Goal: Task Accomplishment & Management: Use online tool/utility

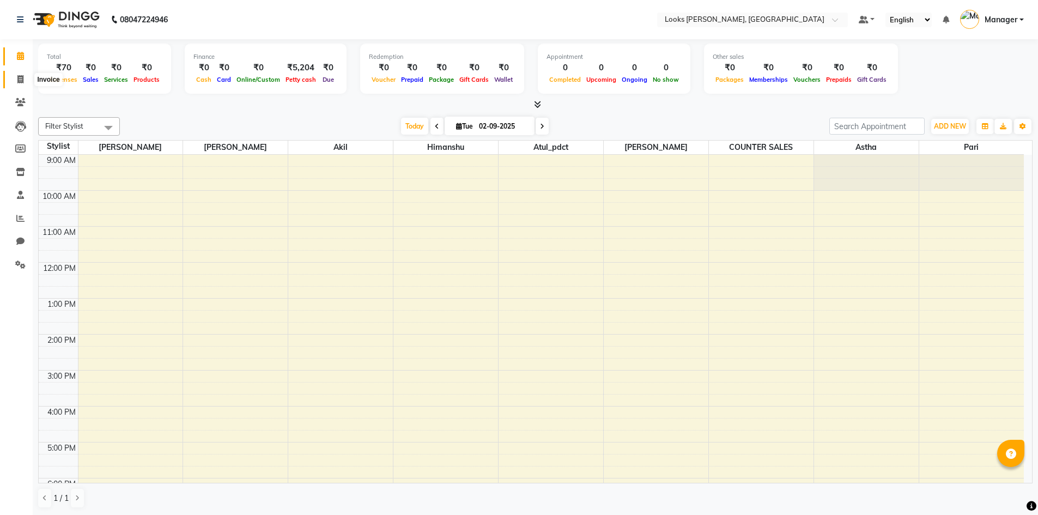
click at [22, 81] on icon at bounding box center [20, 79] width 6 height 8
select select "service"
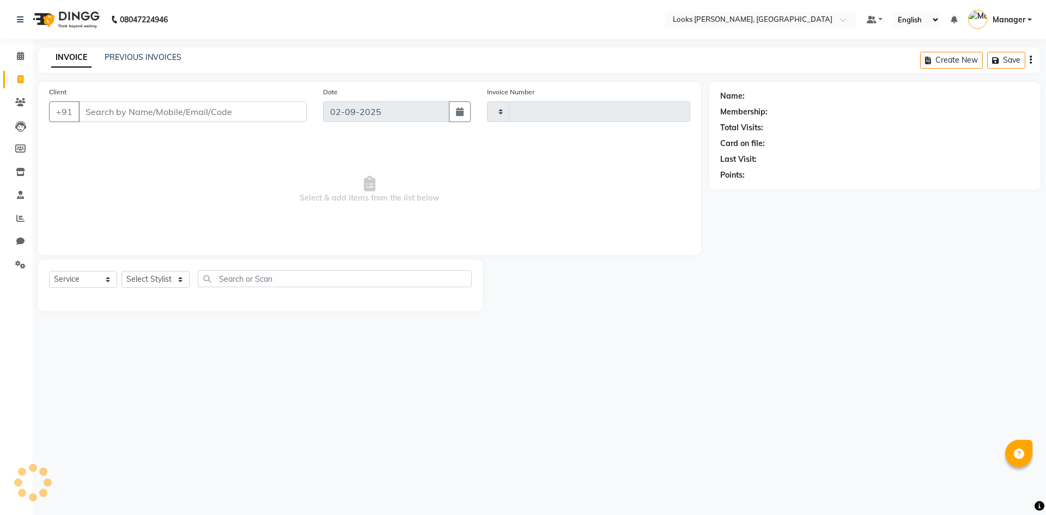
type input "1072"
select select "6017"
click at [177, 276] on select "Select Stylist" at bounding box center [155, 279] width 68 height 17
select select "44303"
click at [121, 271] on select "Select Stylist [PERSON_NAME] [PERSON_NAME] Atul_pdct BRM_MASTER COUNTER SALES […" at bounding box center [155, 279] width 68 height 17
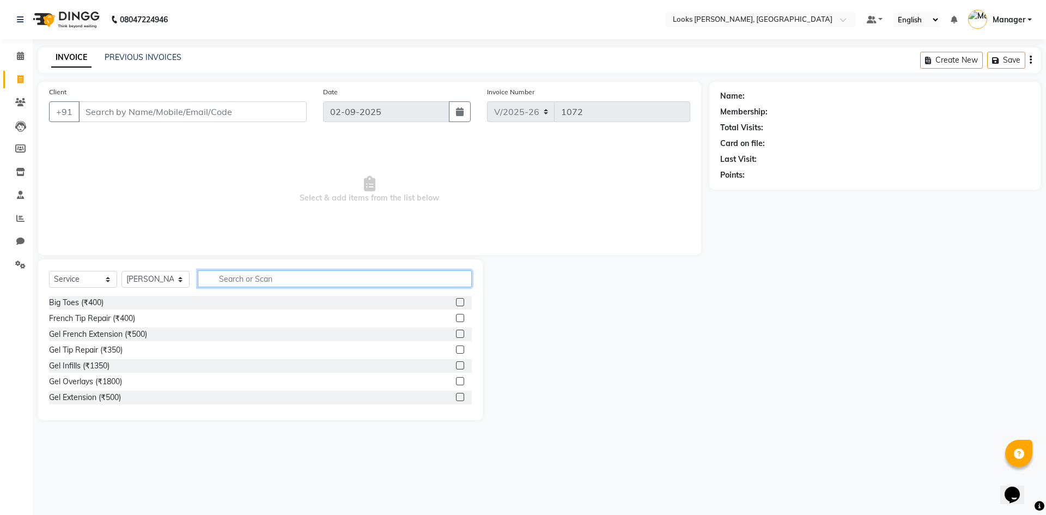
click at [251, 272] on input "text" at bounding box center [335, 278] width 274 height 17
type input "cut"
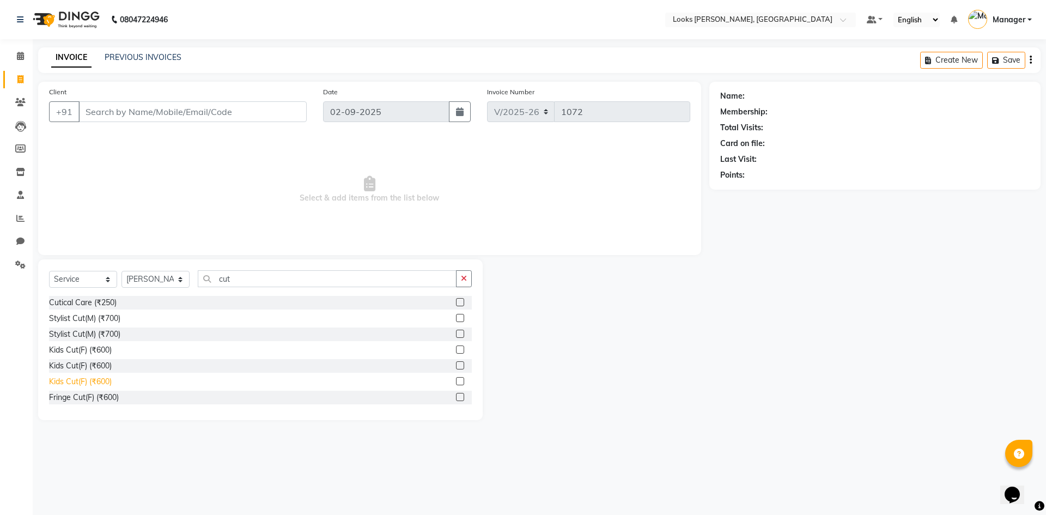
click at [106, 381] on div "Kids Cut(F) (₹600)" at bounding box center [80, 381] width 63 height 11
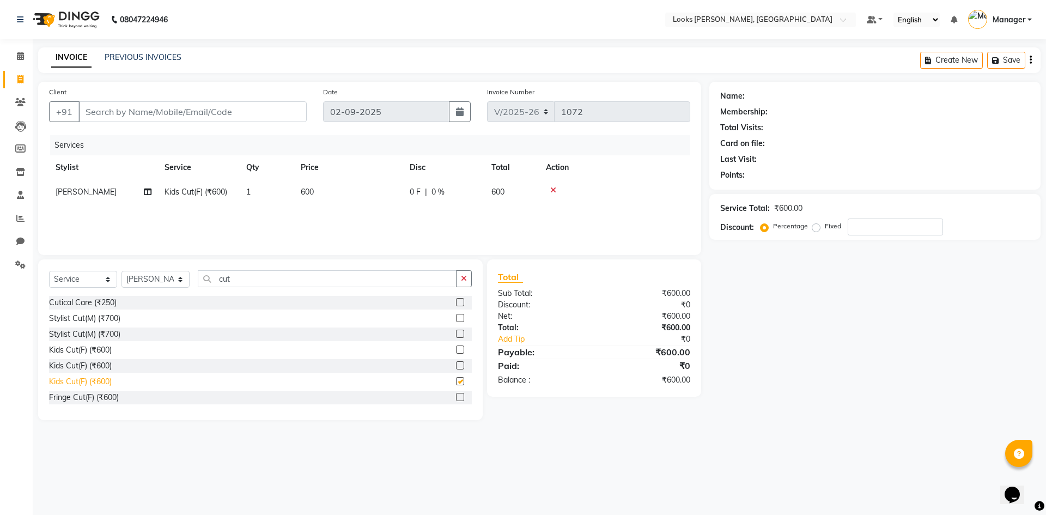
checkbox input "false"
click at [303, 185] on td "600" at bounding box center [348, 192] width 109 height 25
select select "44303"
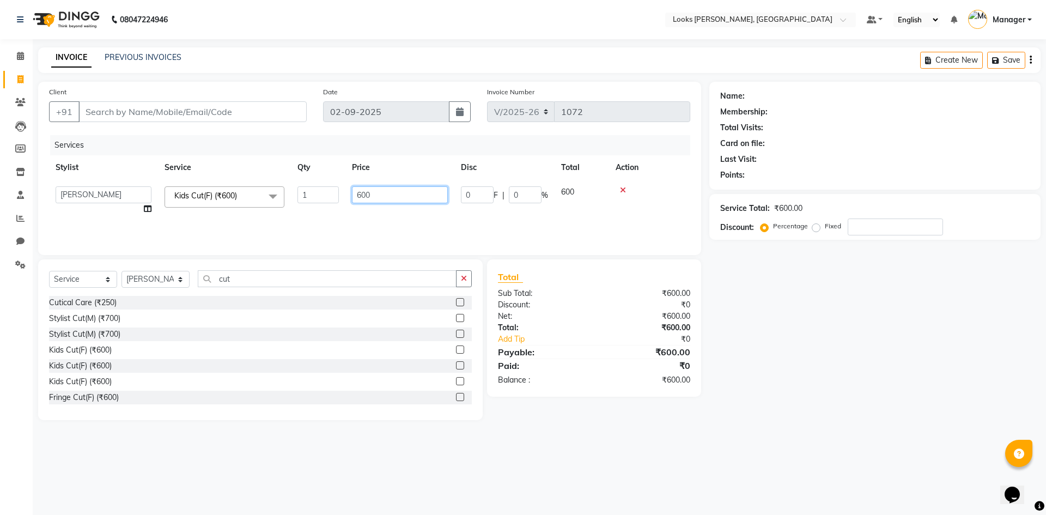
click at [367, 195] on input "600" at bounding box center [400, 194] width 96 height 17
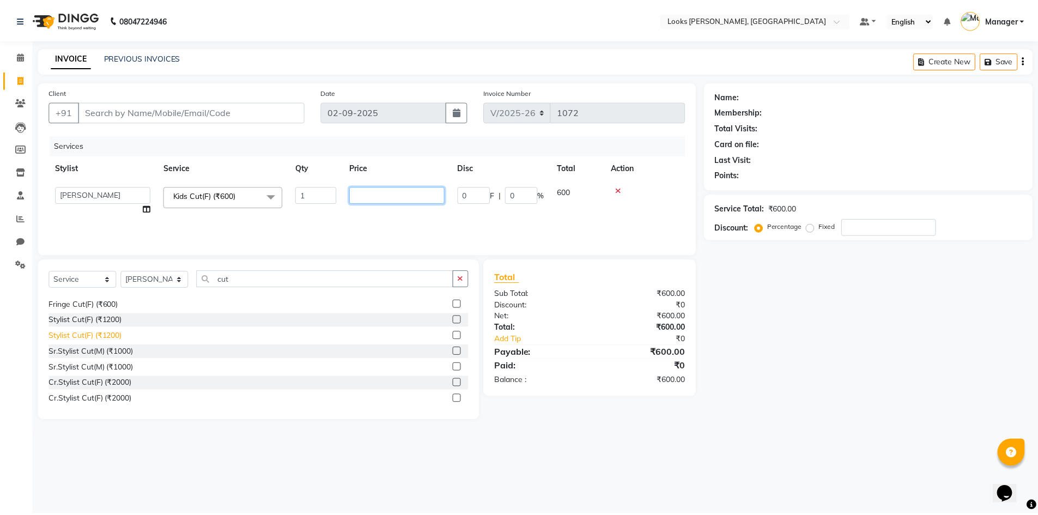
scroll to position [127, 0]
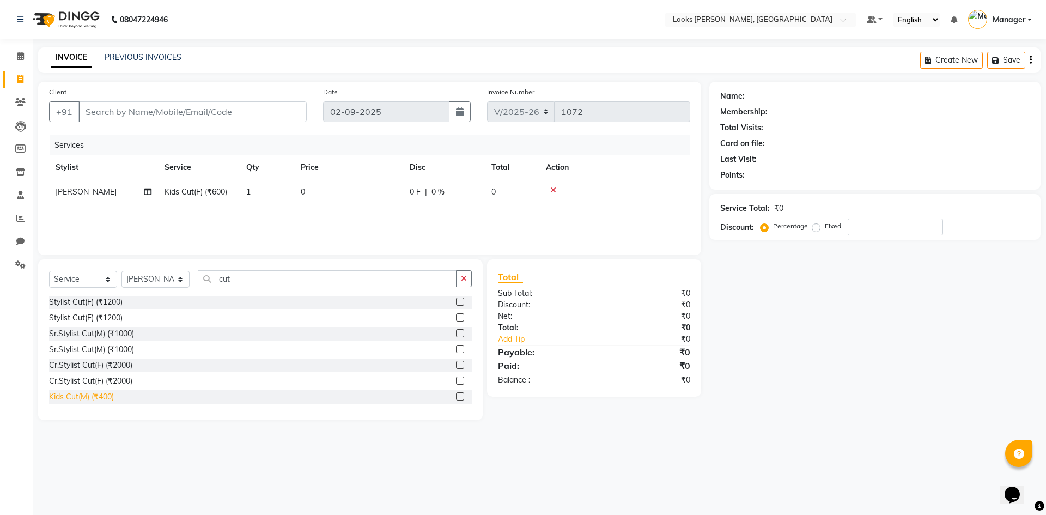
click at [54, 394] on div "Kids Cut(M) (₹400)" at bounding box center [81, 396] width 65 height 11
checkbox input "false"
click at [553, 190] on icon at bounding box center [553, 190] width 6 height 8
click at [333, 191] on td "400" at bounding box center [348, 192] width 109 height 25
select select "44303"
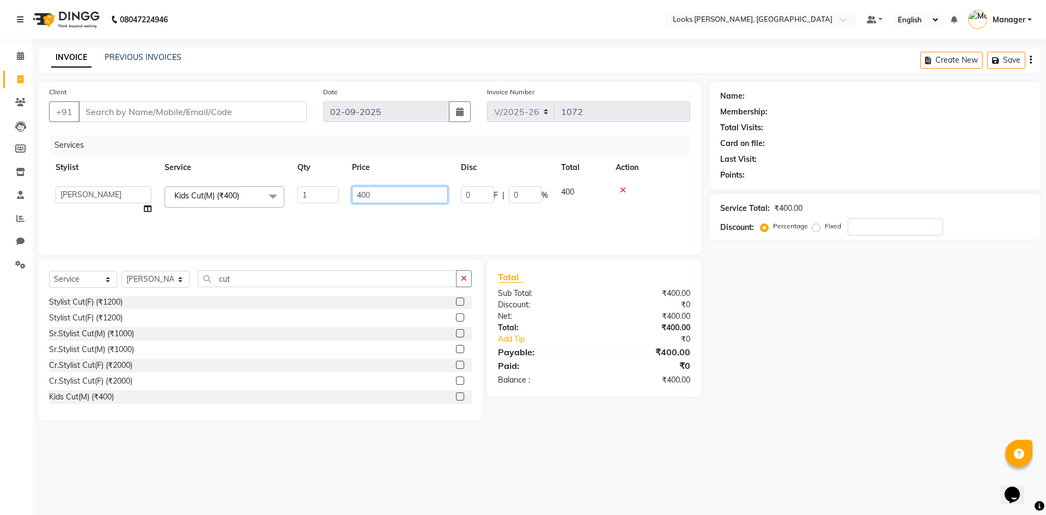
drag, startPoint x: 386, startPoint y: 194, endPoint x: 332, endPoint y: 191, distance: 53.5
click at [332, 191] on tr "[PERSON_NAME] [PERSON_NAME] Atul_pdct BRM_MASTER COUNTER SALES [PERSON_NAME] AL…" at bounding box center [369, 200] width 641 height 41
type input "300"
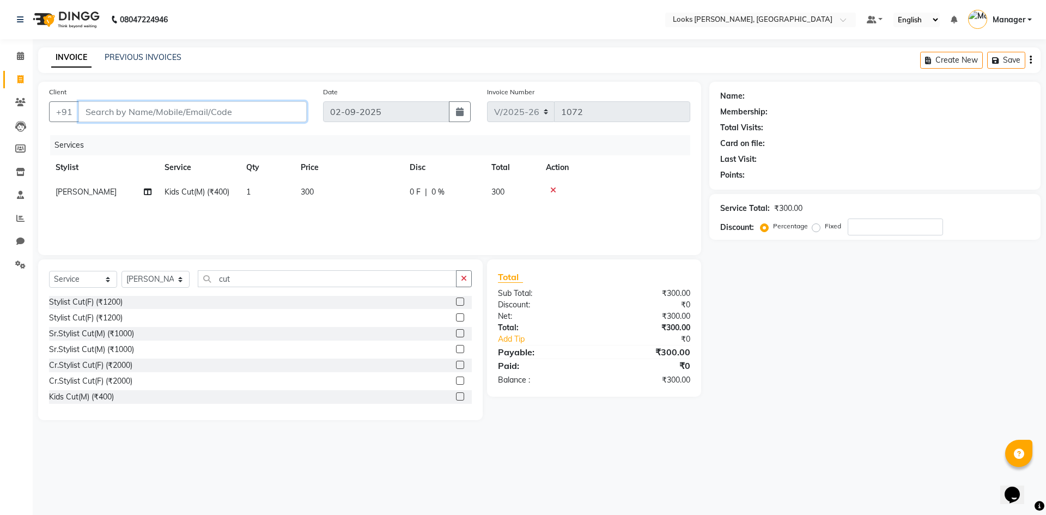
click at [246, 118] on input "Client" at bounding box center [192, 111] width 228 height 21
type input "5"
type input "0"
click at [206, 112] on input "5960879500" at bounding box center [164, 111] width 173 height 21
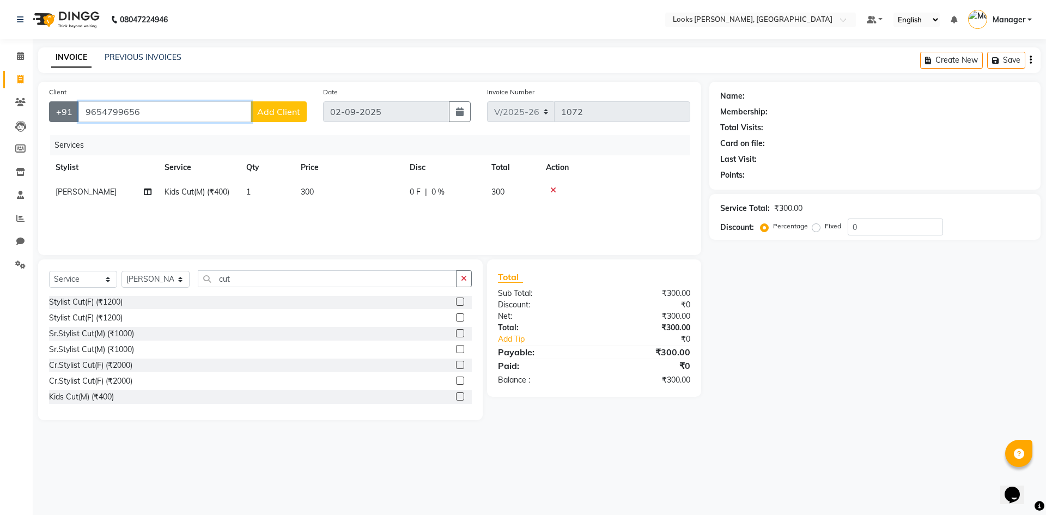
drag, startPoint x: 143, startPoint y: 107, endPoint x: 57, endPoint y: 114, distance: 85.8
click at [58, 113] on div "[PHONE_NUMBER] Add Client" at bounding box center [178, 111] width 258 height 21
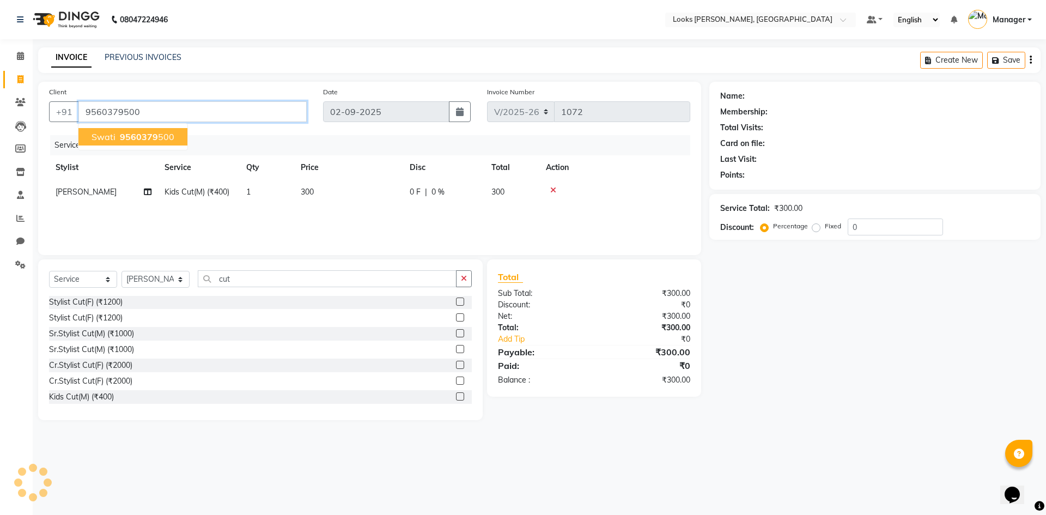
type input "9560379500"
select select "1: Object"
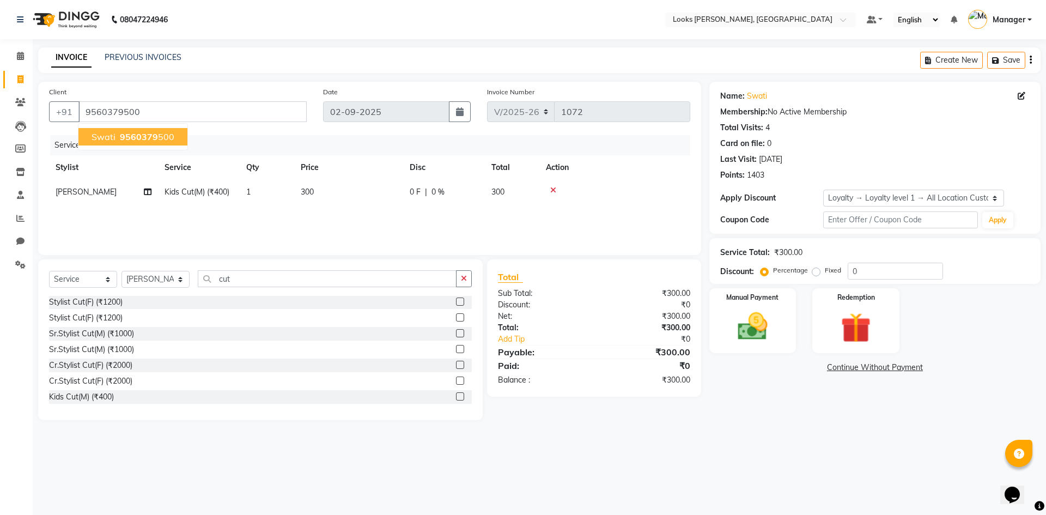
click at [480, 43] on div "08047224946 Select Location × Looks [GEOGRAPHIC_DATA], Haryana Default Panel My…" at bounding box center [523, 257] width 1046 height 515
click at [778, 339] on div "Manual Payment" at bounding box center [752, 320] width 90 height 67
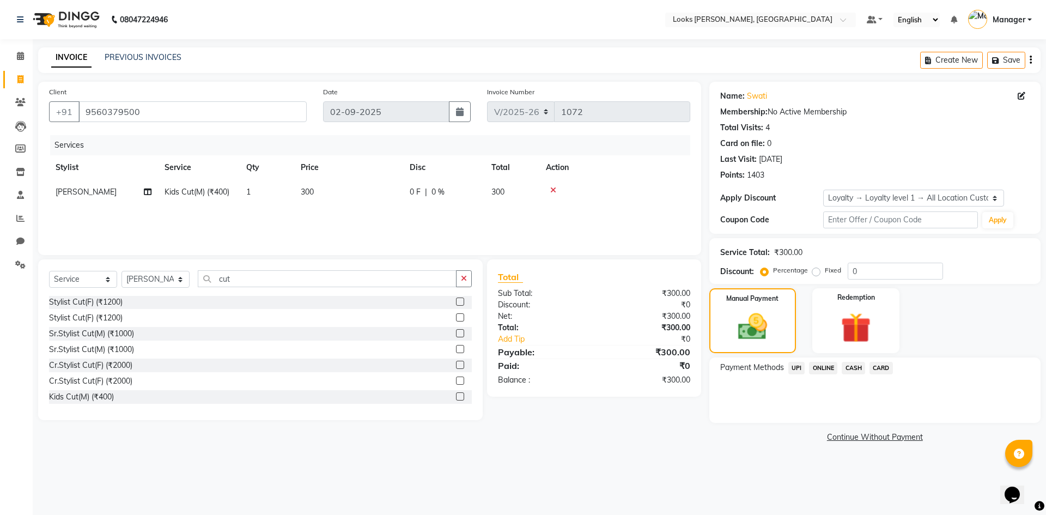
click at [799, 373] on span "UPI" at bounding box center [796, 368] width 17 height 13
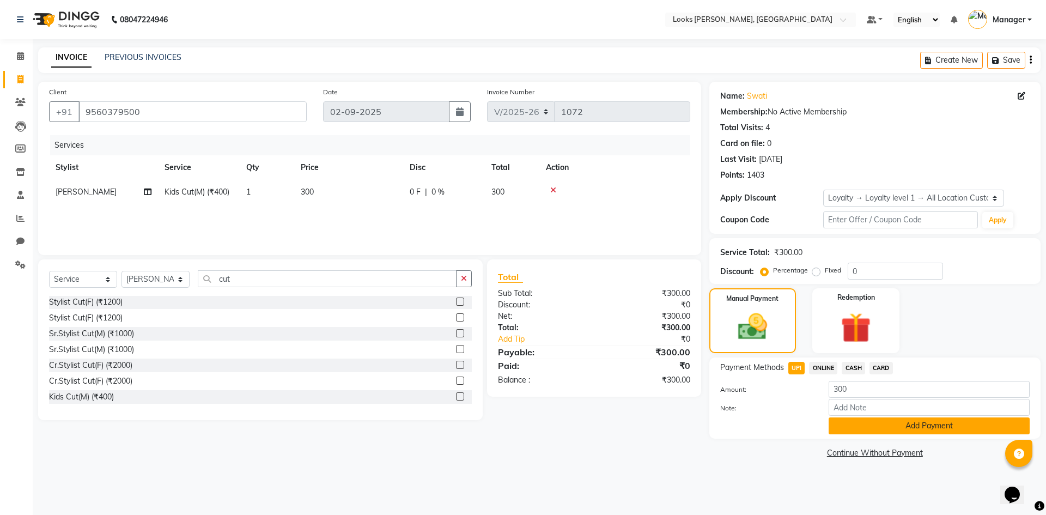
click at [879, 427] on button "Add Payment" at bounding box center [929, 425] width 201 height 17
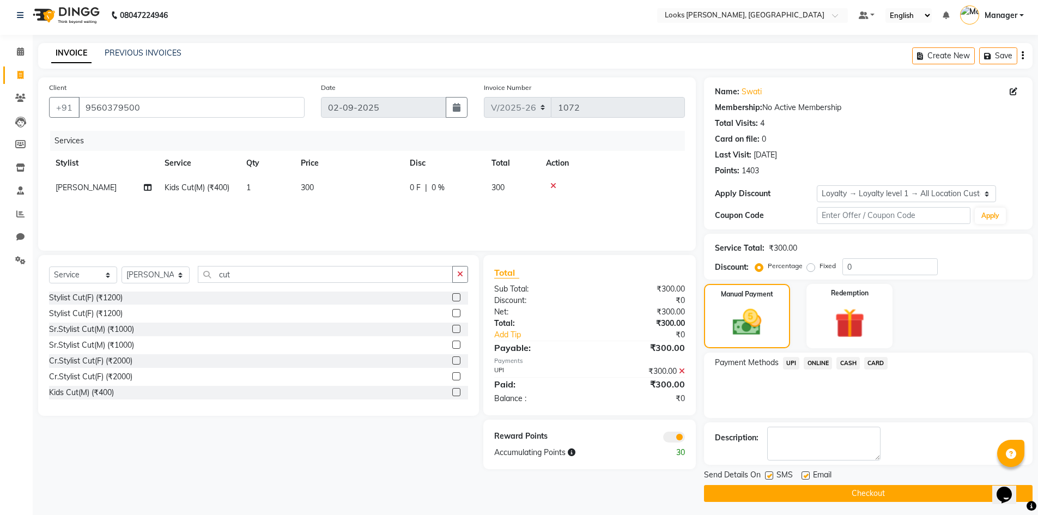
scroll to position [8, 0]
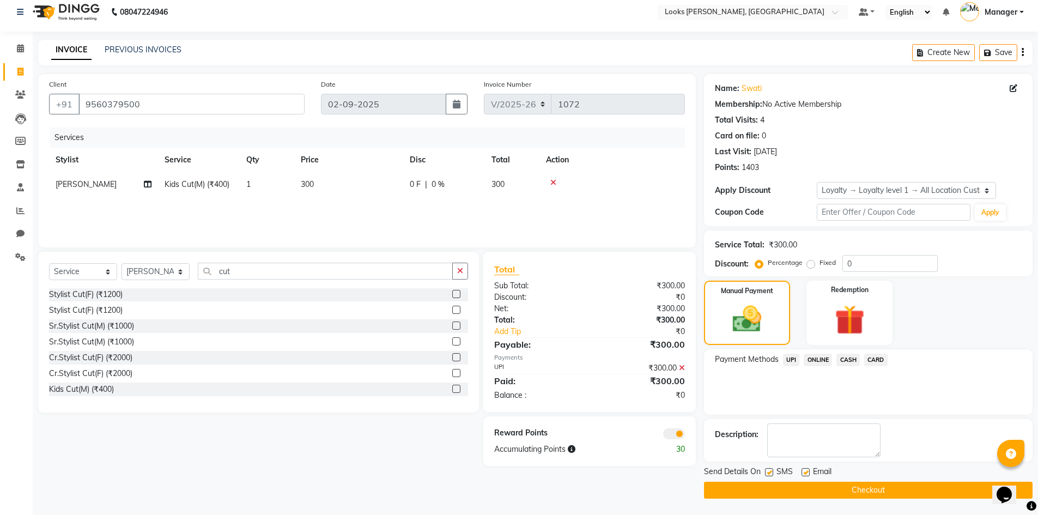
click at [885, 496] on button "Checkout" at bounding box center [868, 490] width 329 height 17
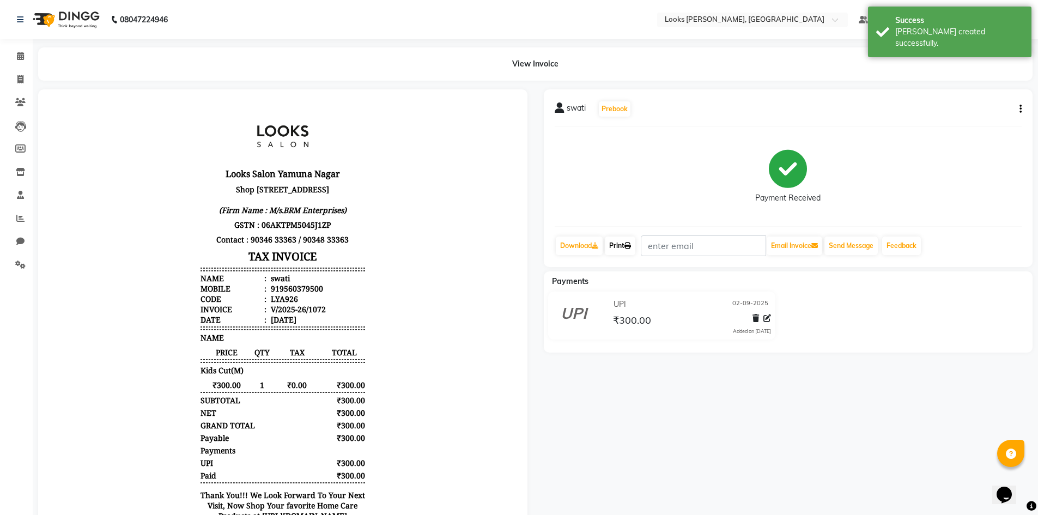
click at [624, 244] on link "Print" at bounding box center [620, 245] width 31 height 19
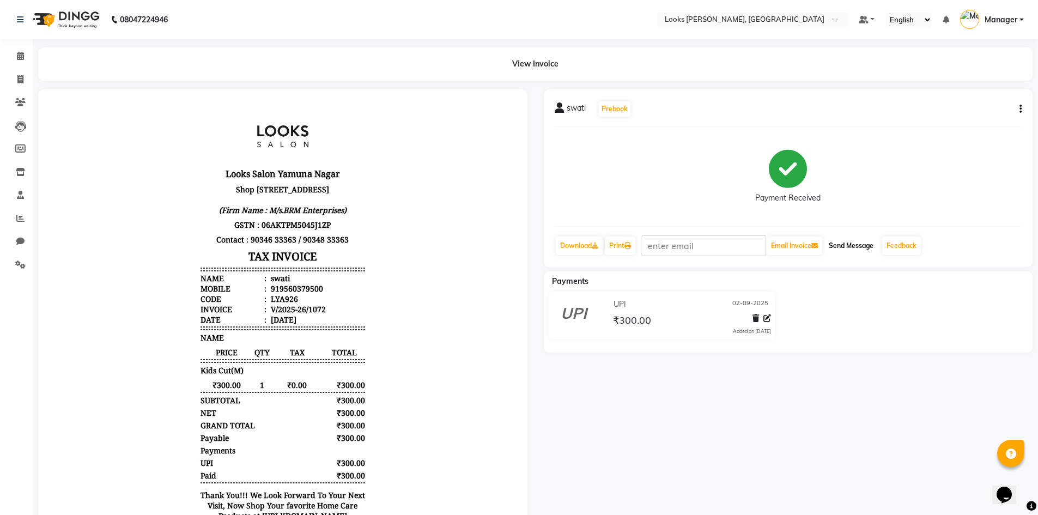
click at [850, 245] on button "Send Message" at bounding box center [850, 245] width 53 height 19
click at [26, 57] on span at bounding box center [20, 56] width 19 height 13
